Goal: Information Seeking & Learning: Find specific fact

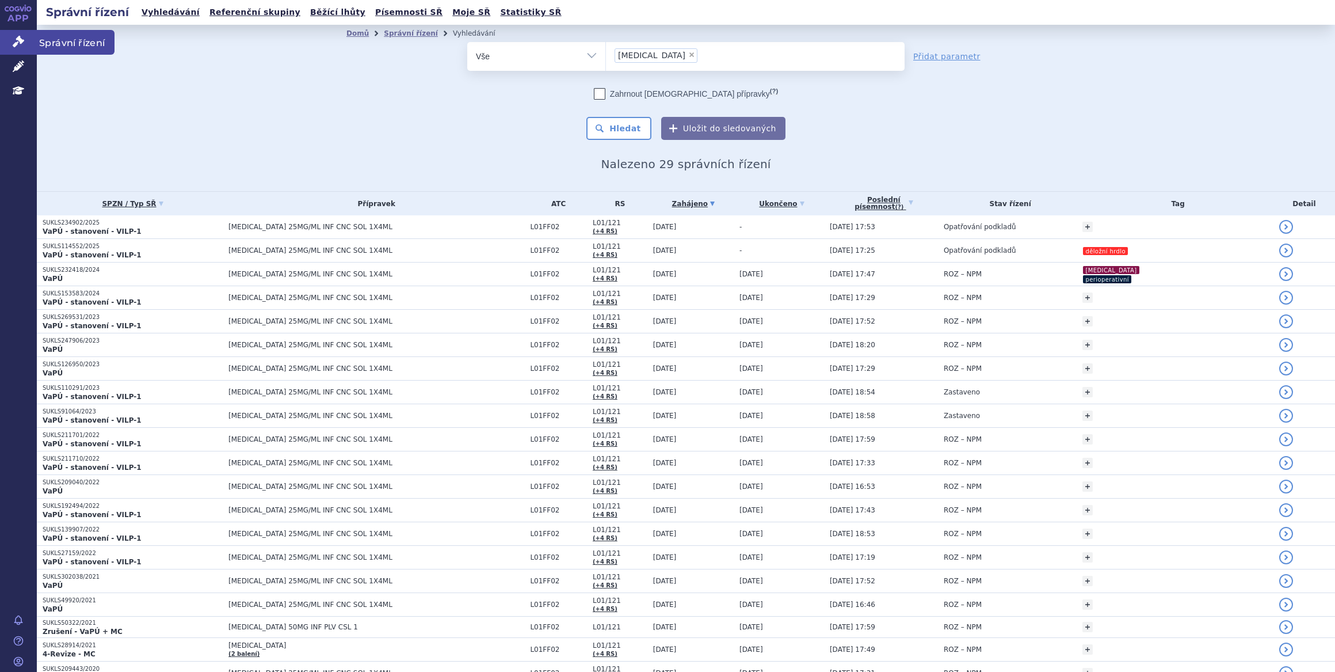
click at [28, 36] on link "Správní řízení" at bounding box center [18, 42] width 37 height 24
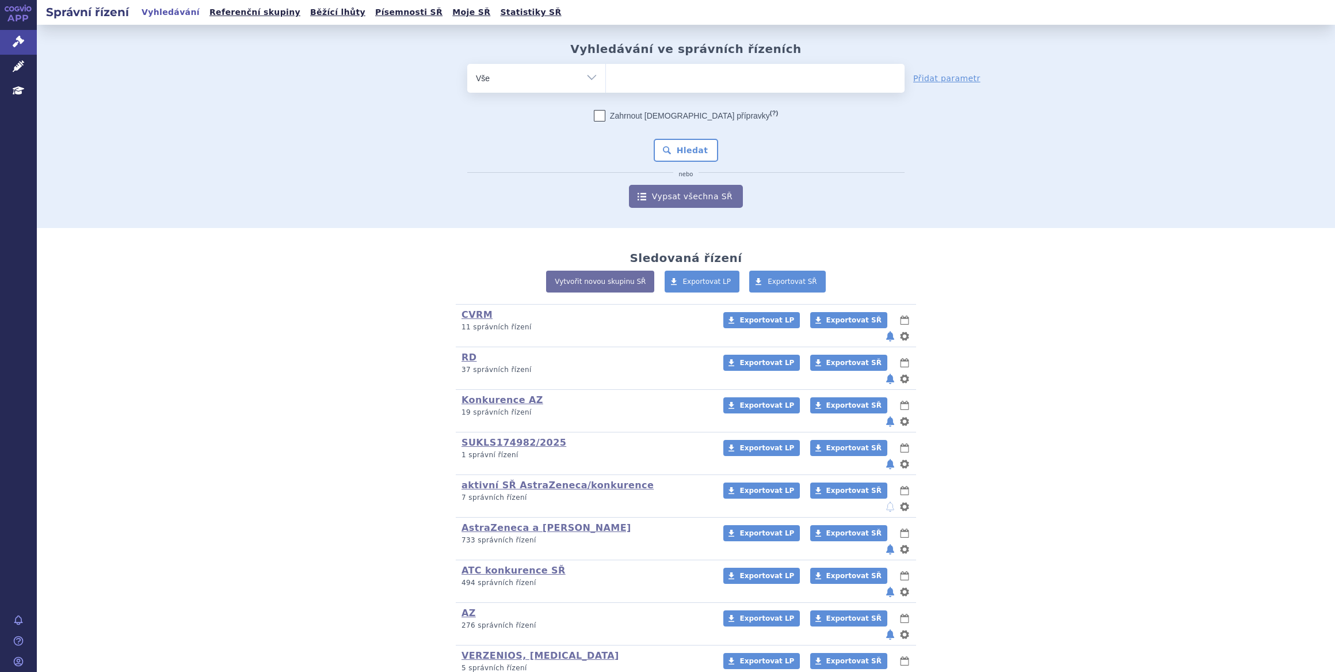
drag, startPoint x: 0, startPoint y: 0, endPoint x: 638, endPoint y: 79, distance: 643.1
click at [638, 79] on ul at bounding box center [755, 76] width 299 height 24
click at [606, 79] on select at bounding box center [605, 77] width 1 height 29
type input "pe"
type input "pem"
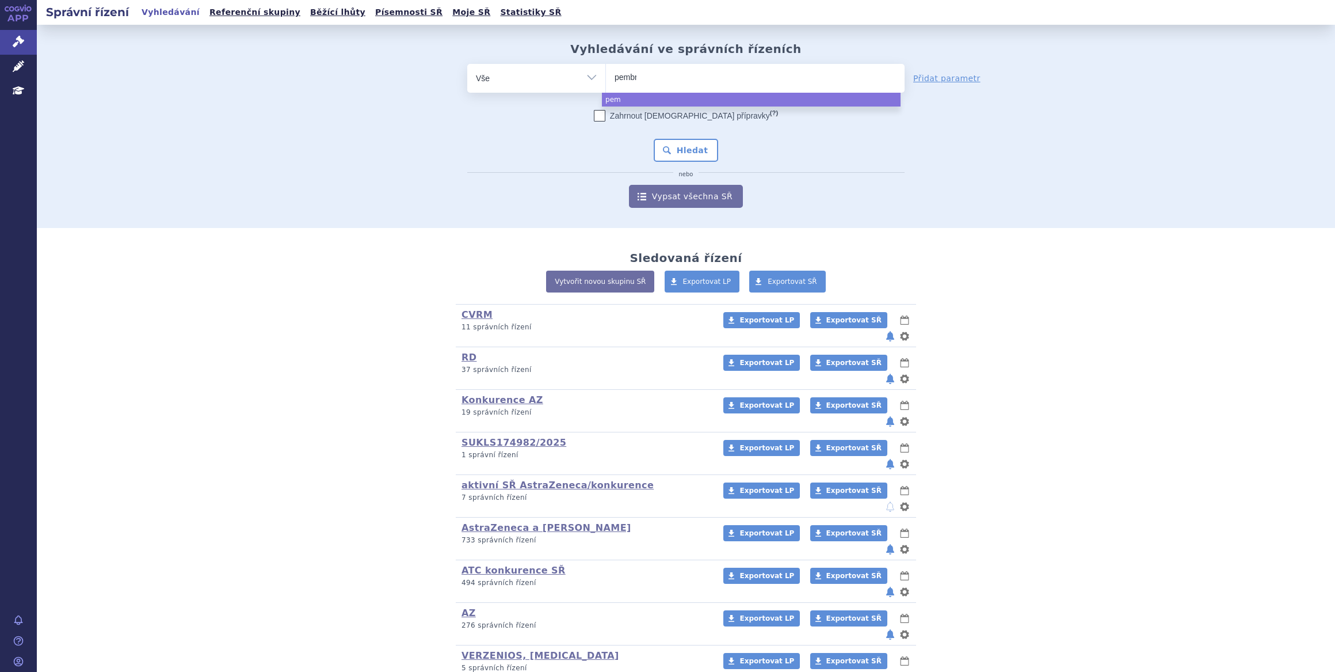
type input "pembro"
type input "pembroli"
type input "pembroliyu"
type input "pembroliyum"
type input "pembroliyumab"
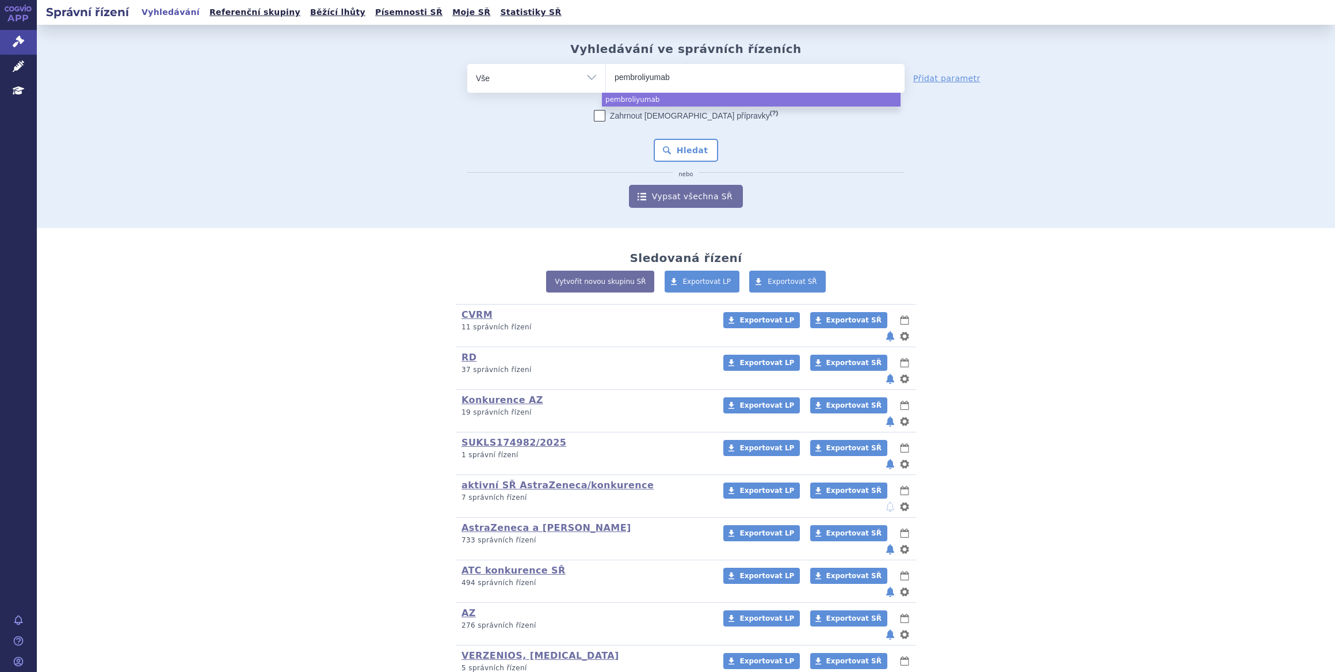
select select "pembroliyumab"
click at [684, 73] on span "×" at bounding box center [687, 76] width 7 height 7
click at [606, 73] on select "pembroliyumab" at bounding box center [605, 77] width 1 height 29
select select
type input "pewm"
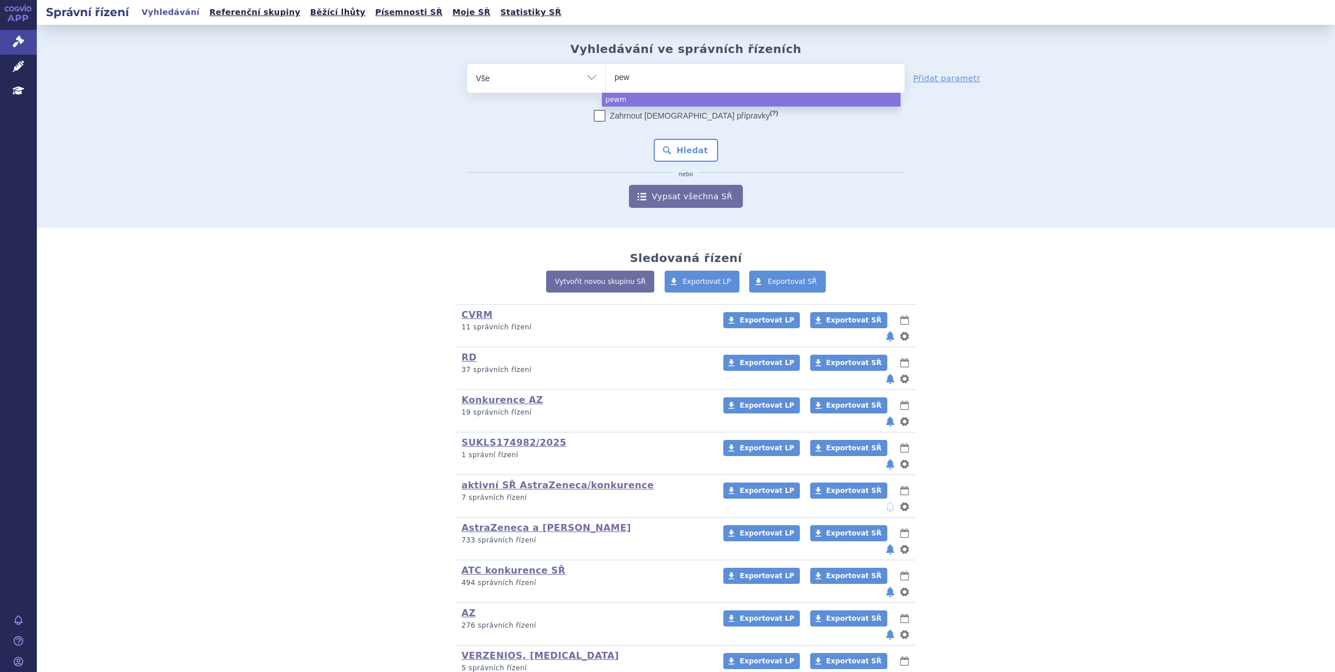
type input "pe"
type input "pem"
type input "pemb"
type input "pembro"
type input "pembroli"
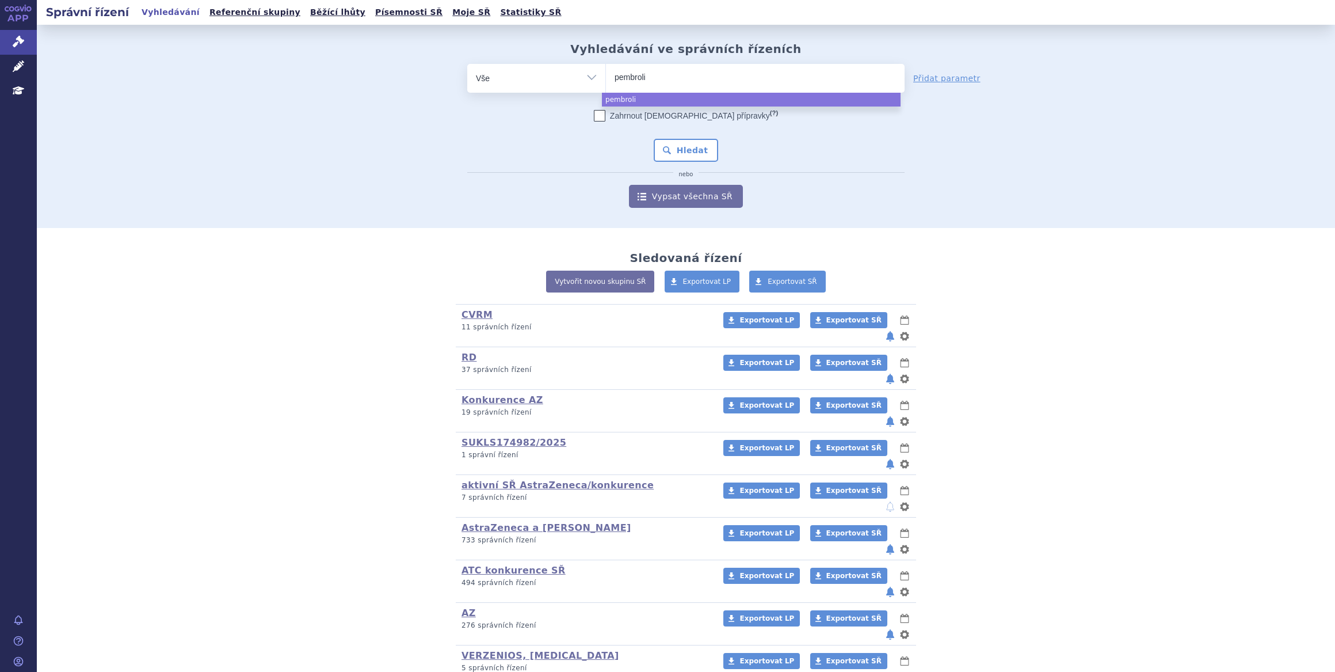
type input "pembroliz"
type input "pembrolizum"
type input "[MEDICAL_DATA]"
select select "[MEDICAL_DATA]"
drag, startPoint x: 691, startPoint y: 132, endPoint x: 691, endPoint y: 142, distance: 9.2
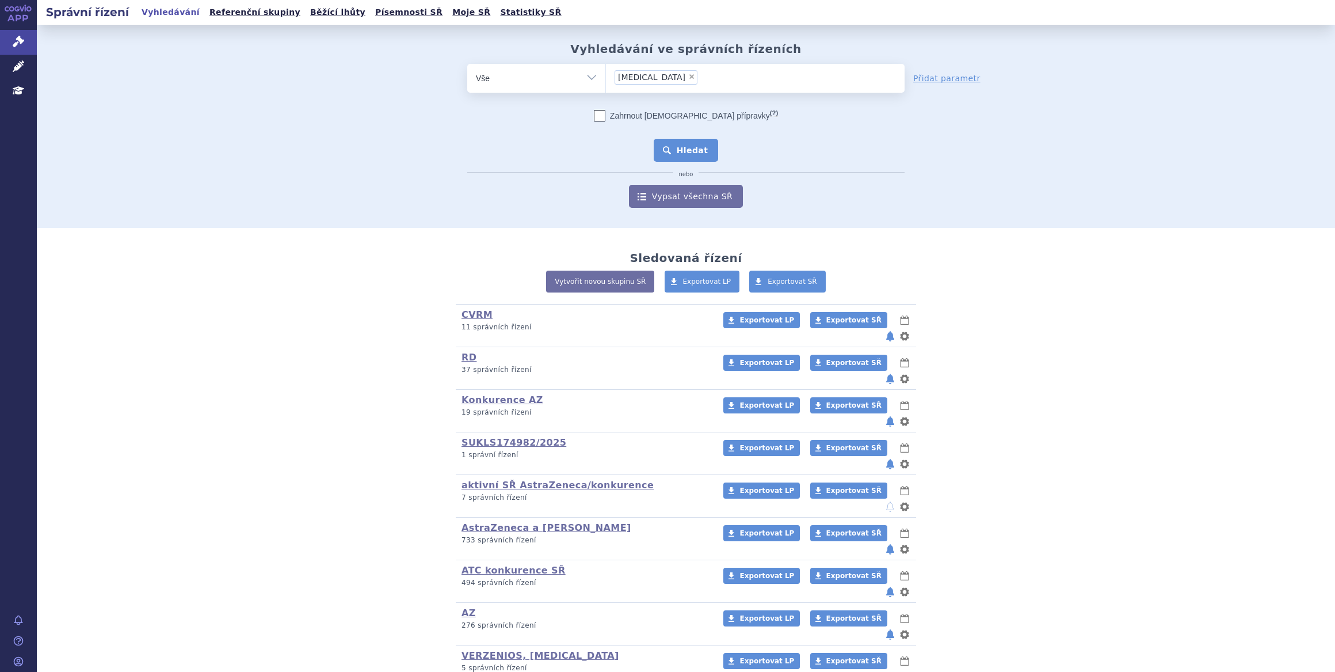
click at [691, 134] on div "Zahrnout bratrské přípravky (?) * Pozor, hledání dle vyhledávacího parametru In…" at bounding box center [685, 159] width 437 height 98
click at [691, 142] on button "Hledat" at bounding box center [686, 150] width 65 height 23
